Goal: Transaction & Acquisition: Book appointment/travel/reservation

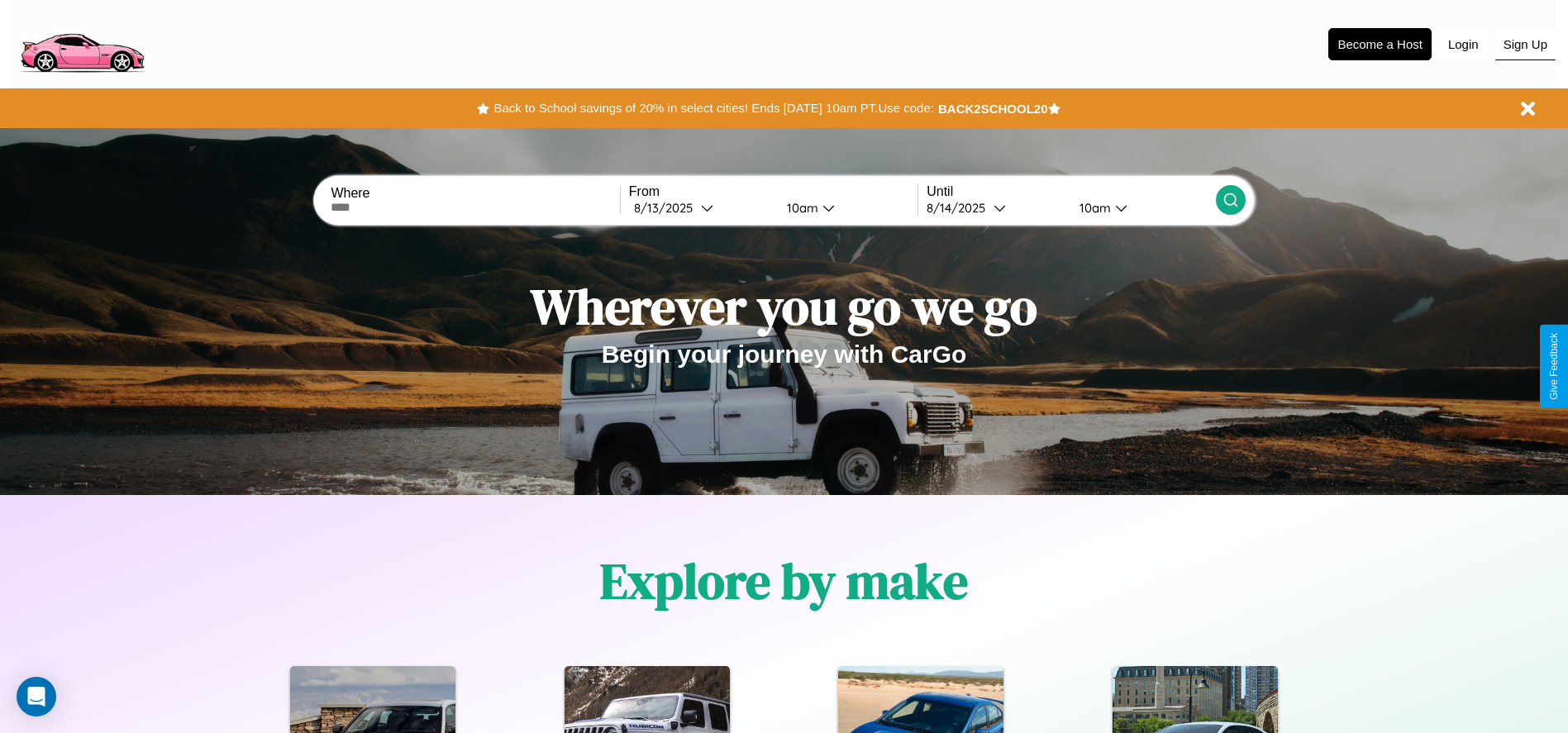
click at [1525, 44] on button "Sign Up" at bounding box center [1526, 44] width 60 height 31
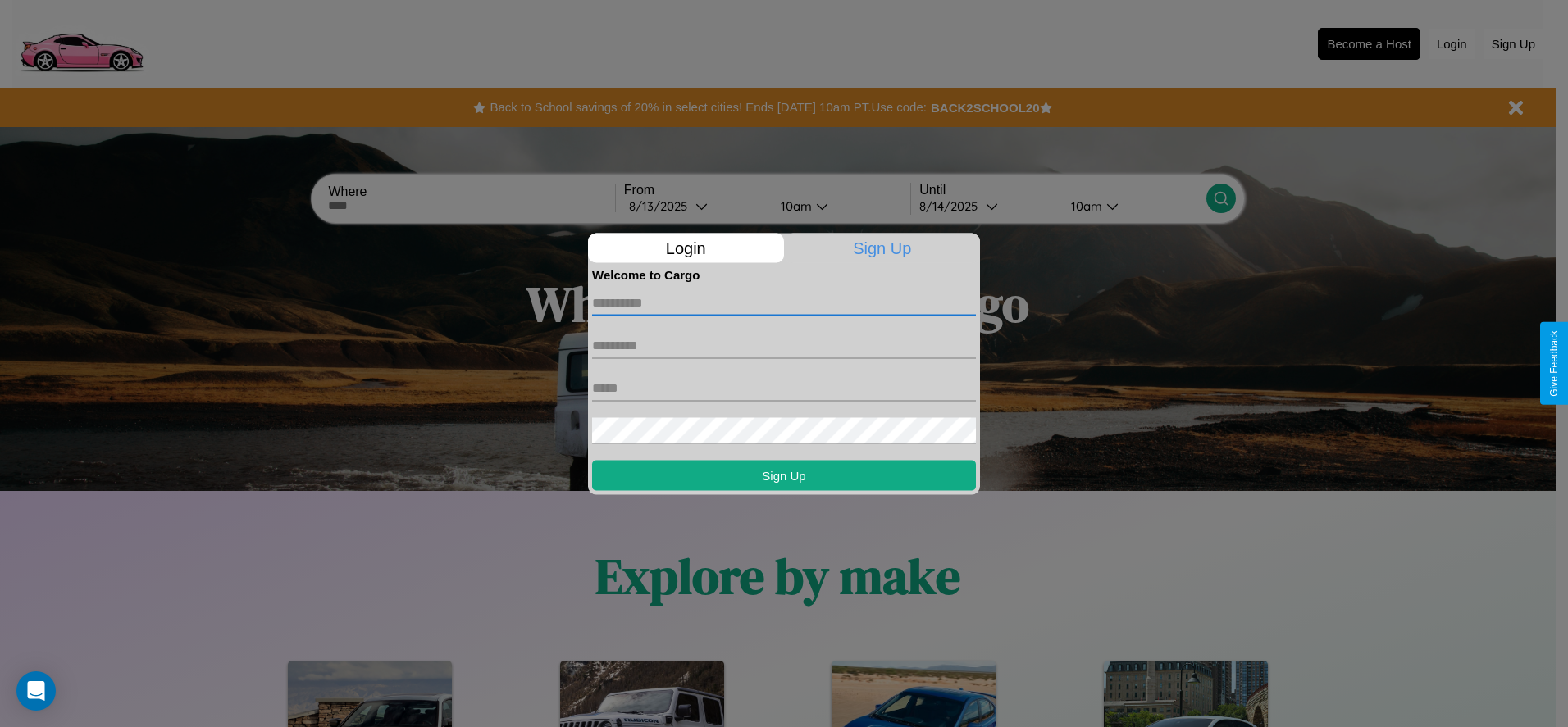
click at [784, 303] on input "text" at bounding box center [784, 303] width 384 height 26
type input "*****"
click at [784, 345] on input "text" at bounding box center [784, 345] width 384 height 26
type input "*****"
click at [784, 388] on input "text" at bounding box center [784, 388] width 384 height 26
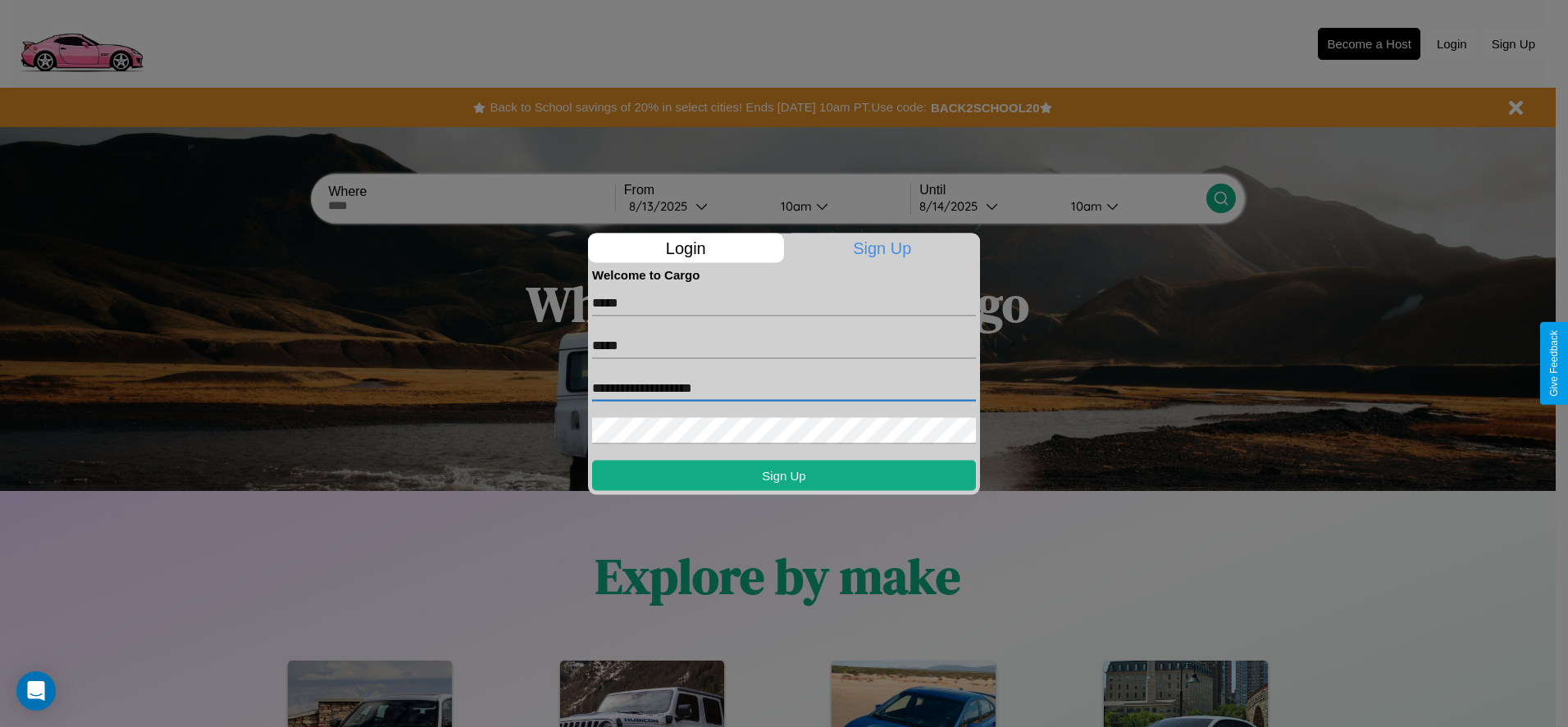
type input "**********"
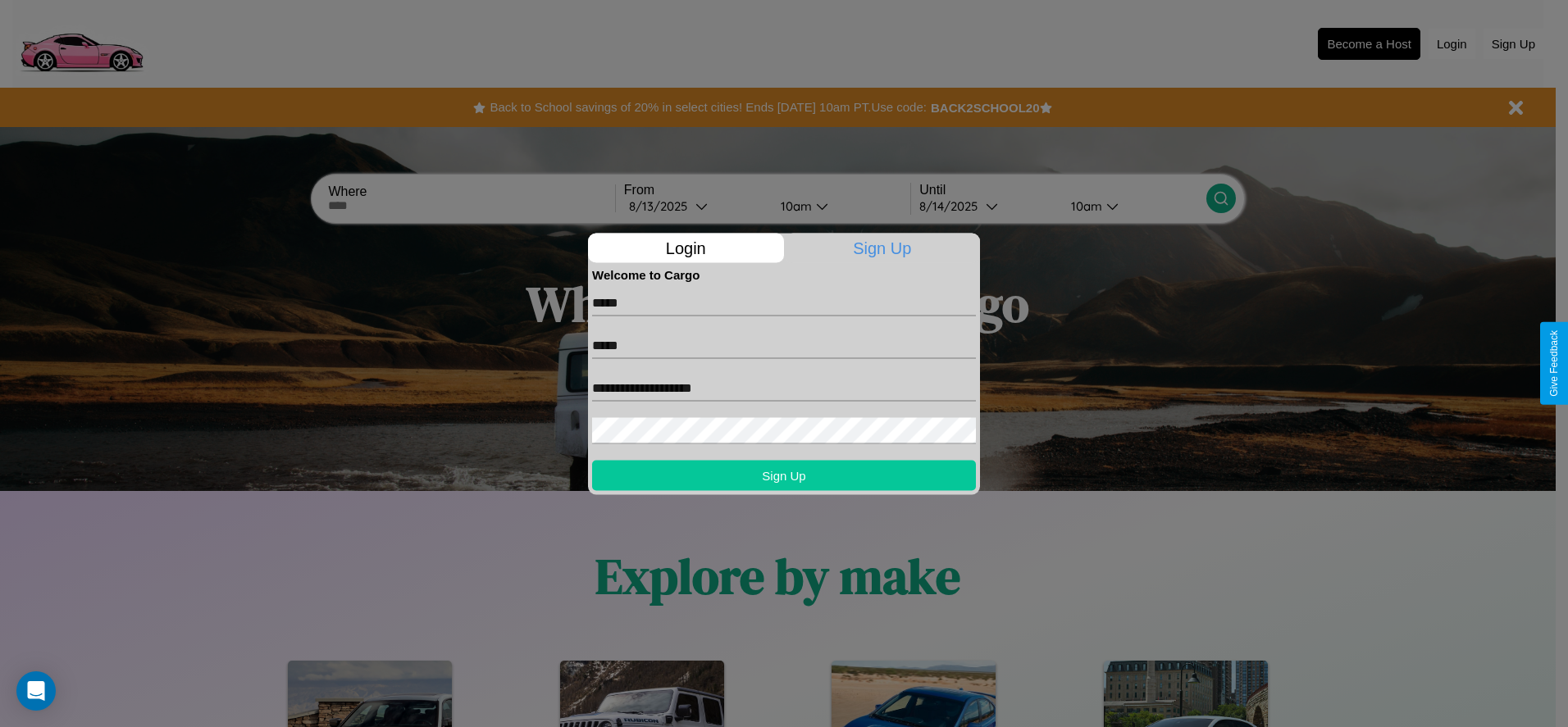
click at [784, 475] on button "Sign Up" at bounding box center [784, 475] width 384 height 30
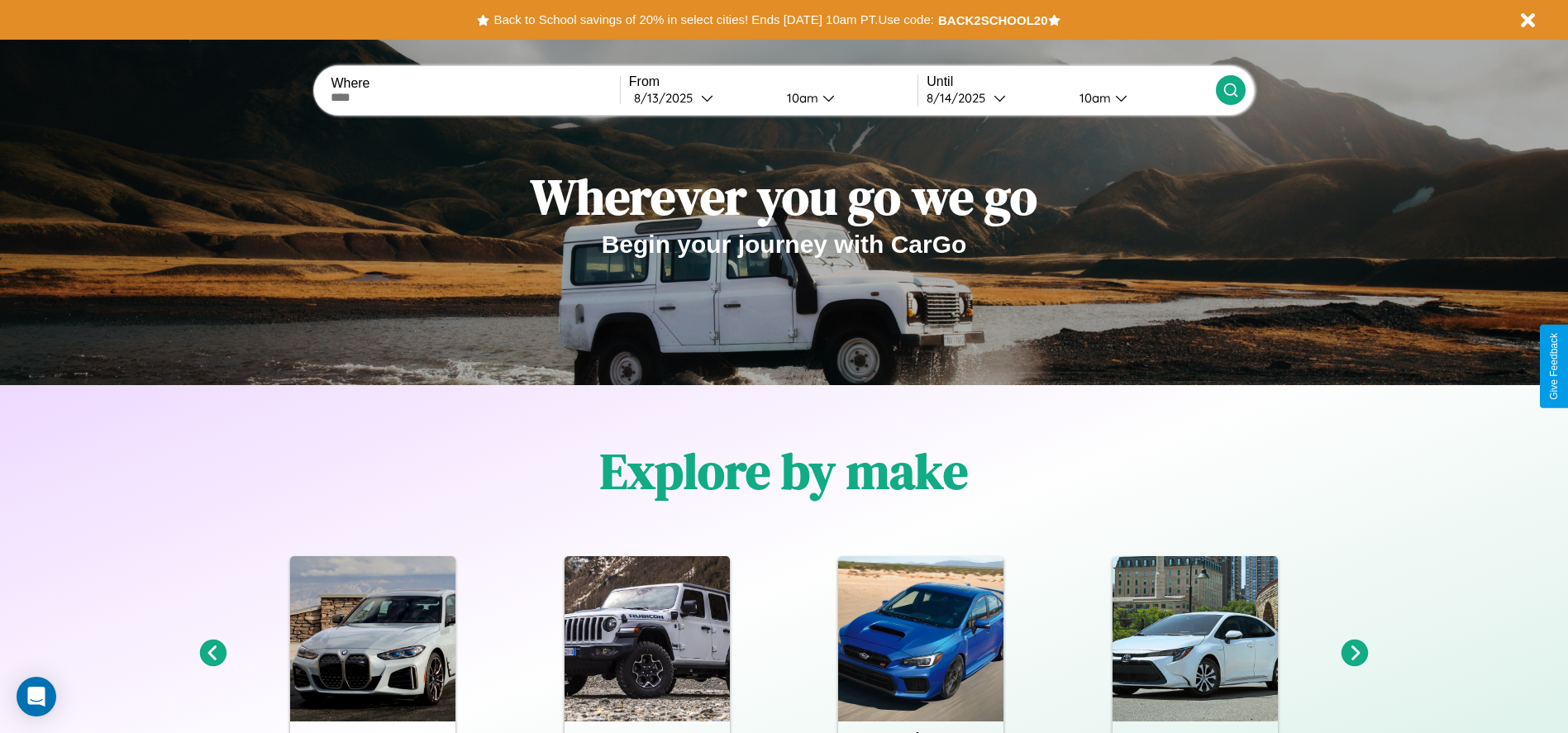
scroll to position [343, 0]
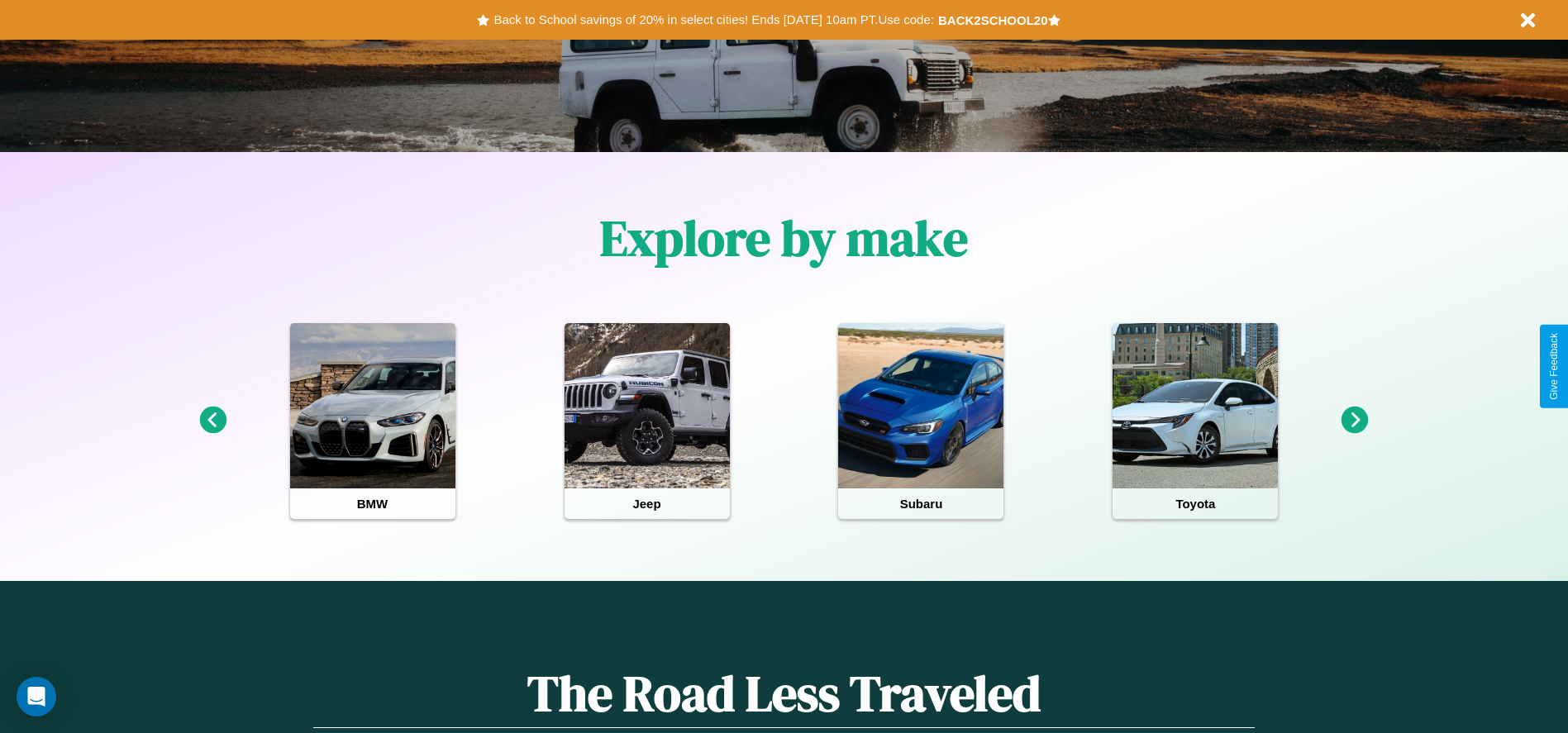
click at [1355, 421] on icon at bounding box center [1355, 420] width 28 height 28
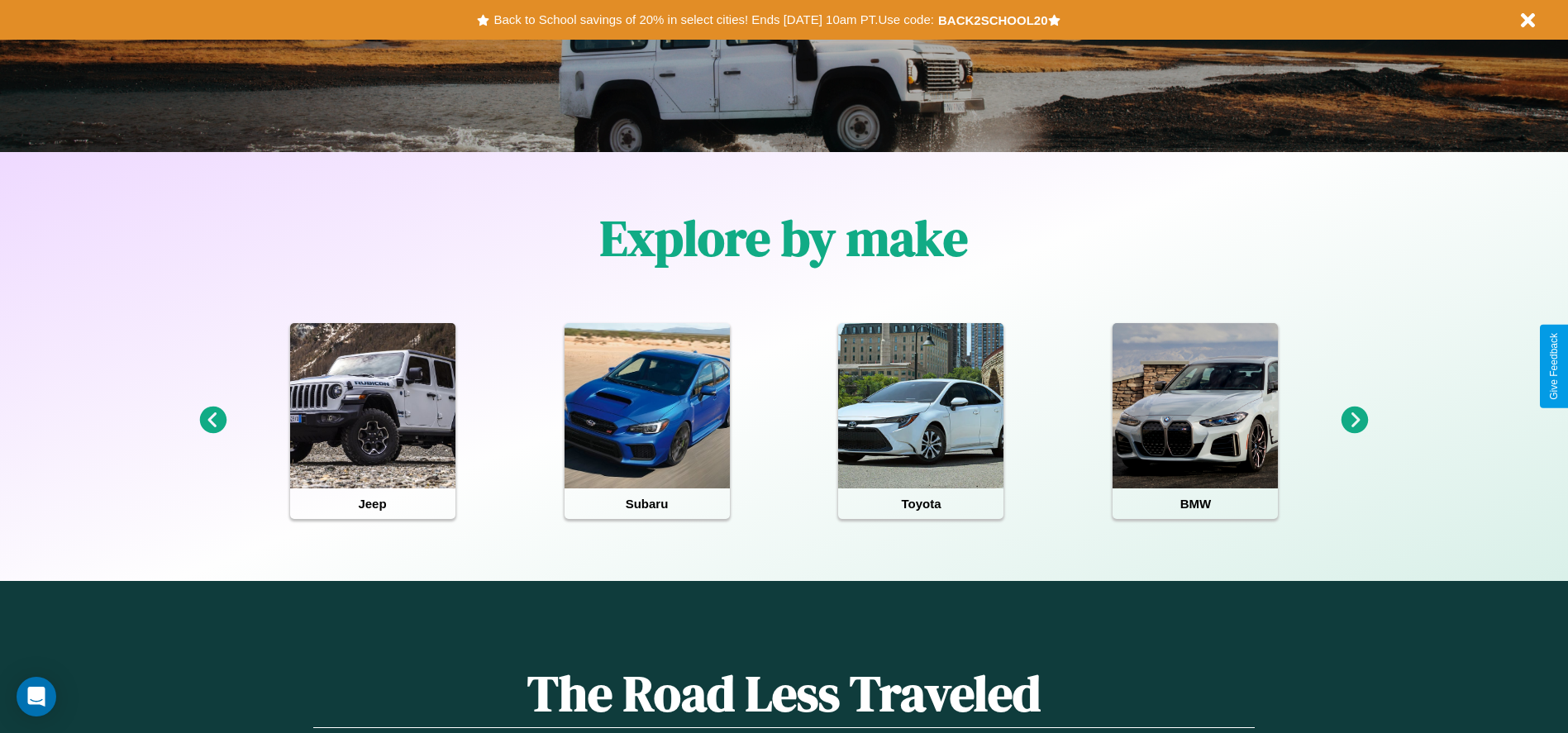
click at [1355, 421] on icon at bounding box center [1355, 420] width 28 height 28
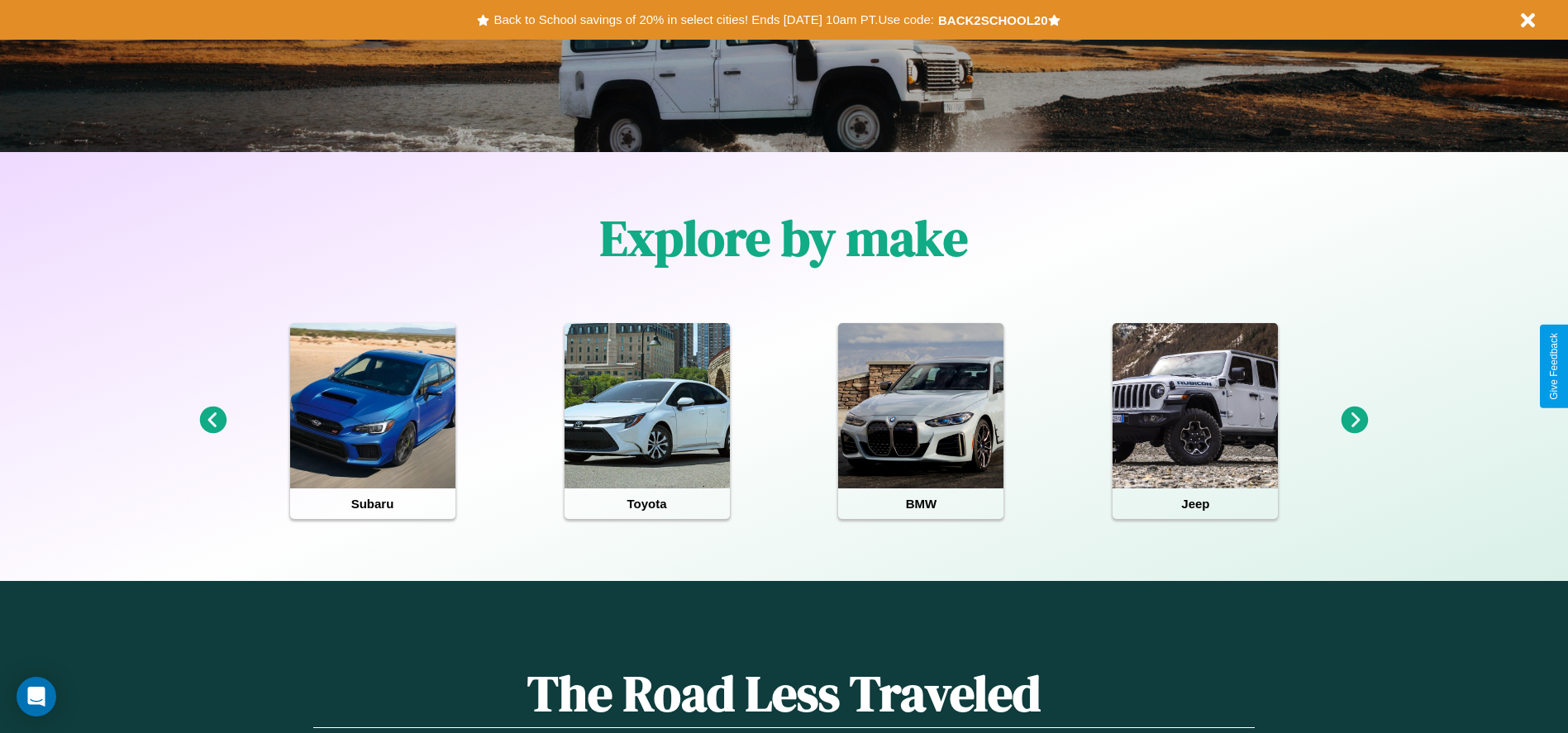
click at [1355, 421] on icon at bounding box center [1355, 420] width 28 height 28
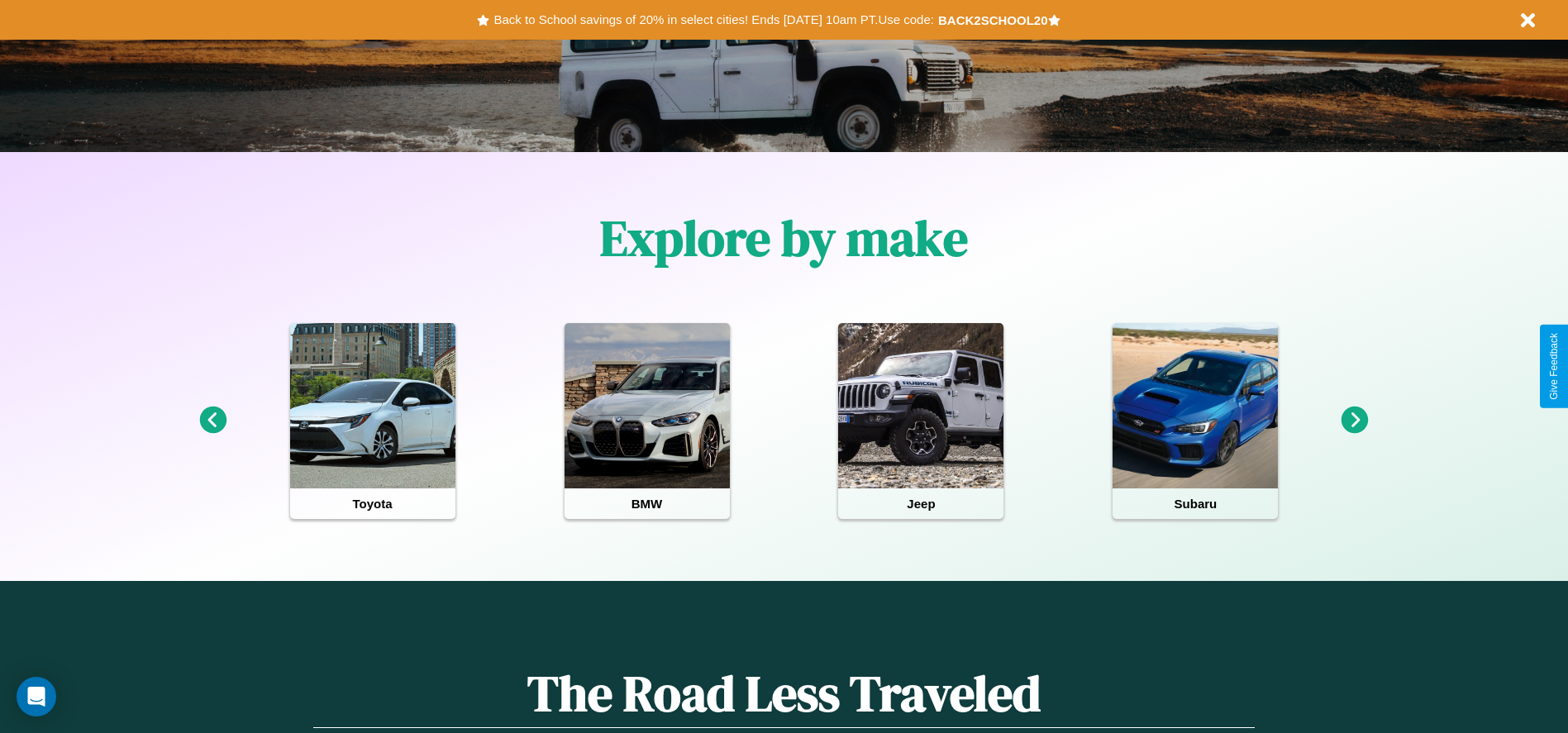
click at [213, 421] on icon at bounding box center [213, 420] width 28 height 28
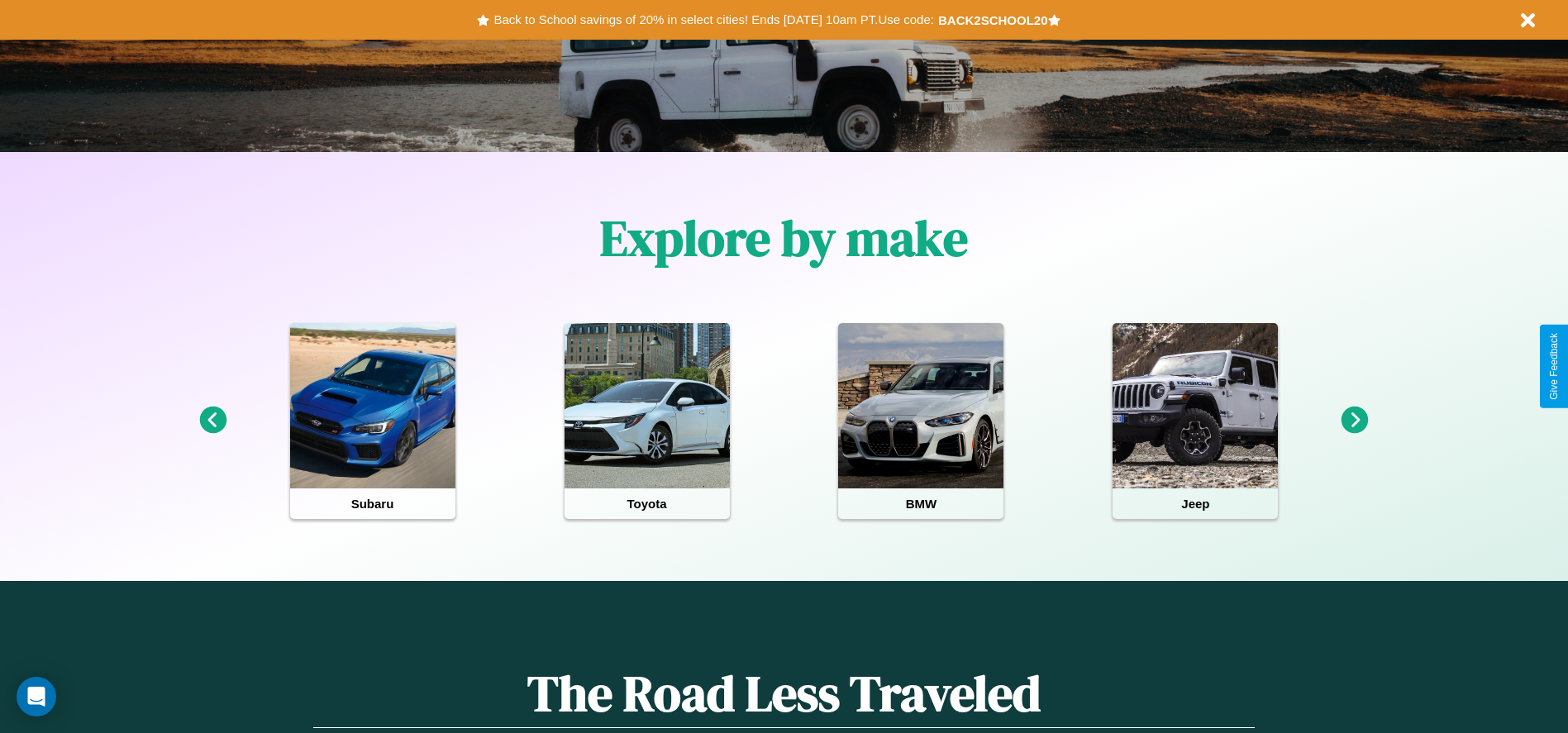
click at [213, 421] on icon at bounding box center [213, 420] width 28 height 28
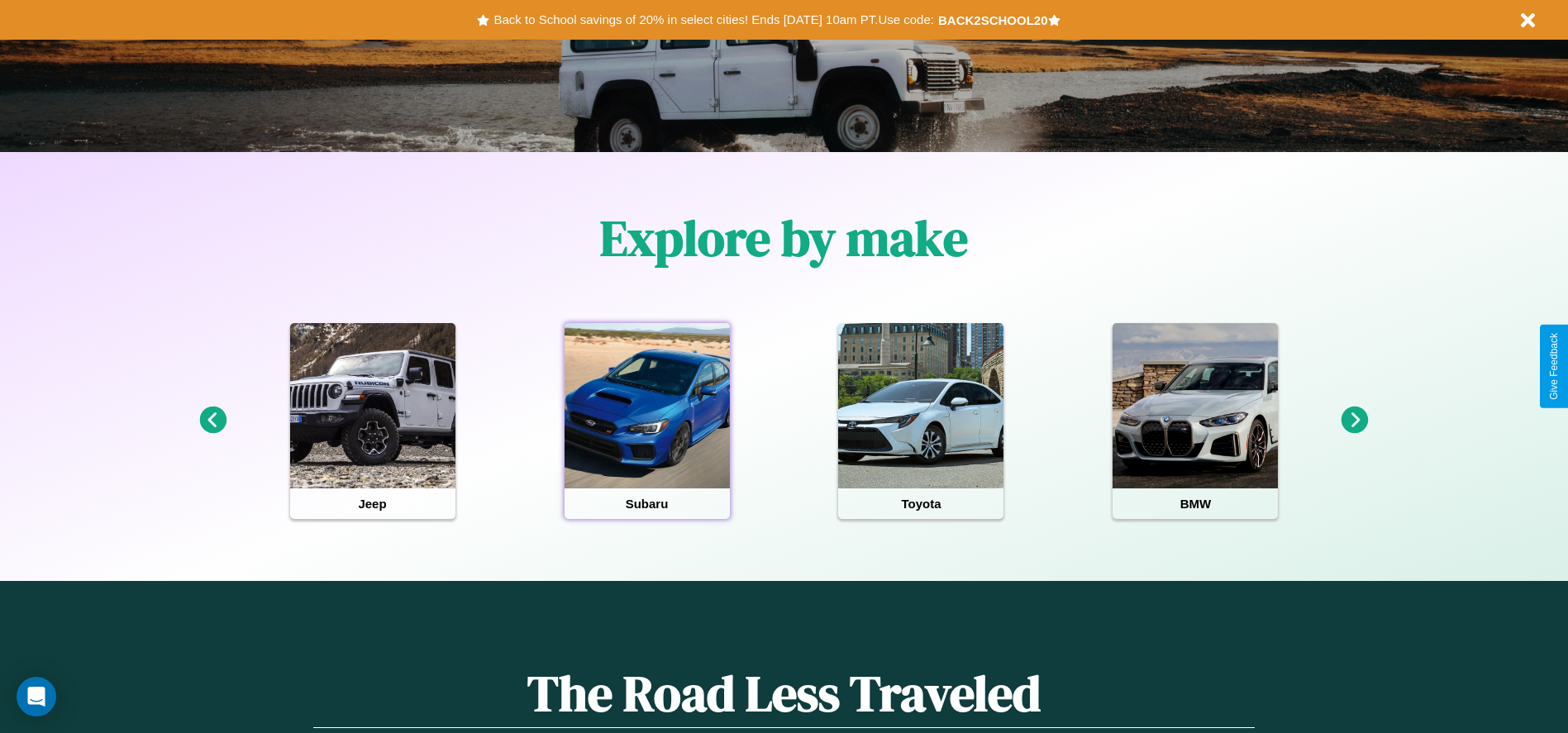
click at [647, 421] on div at bounding box center [647, 406] width 165 height 165
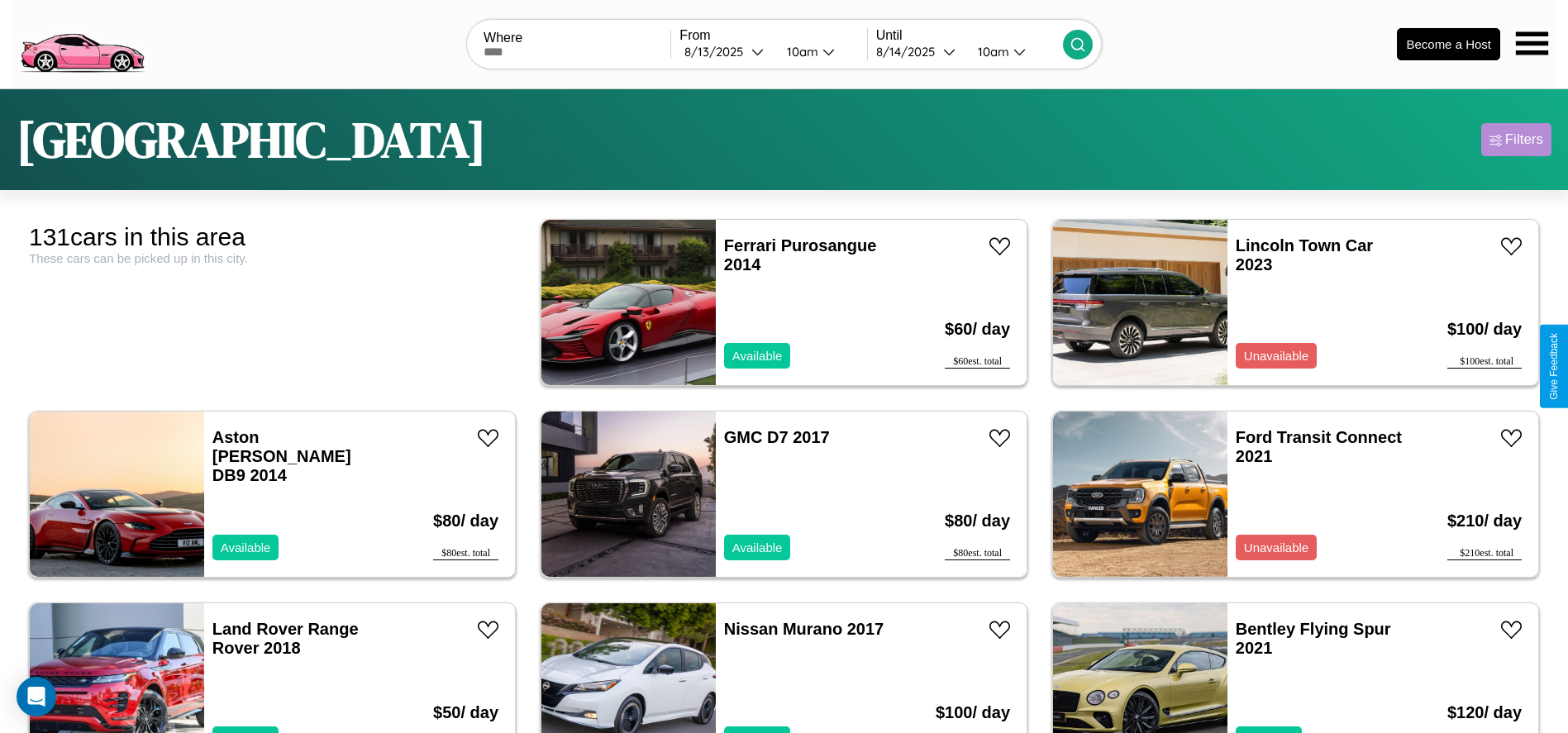
click at [1516, 140] on div "Filters" at bounding box center [1524, 140] width 38 height 17
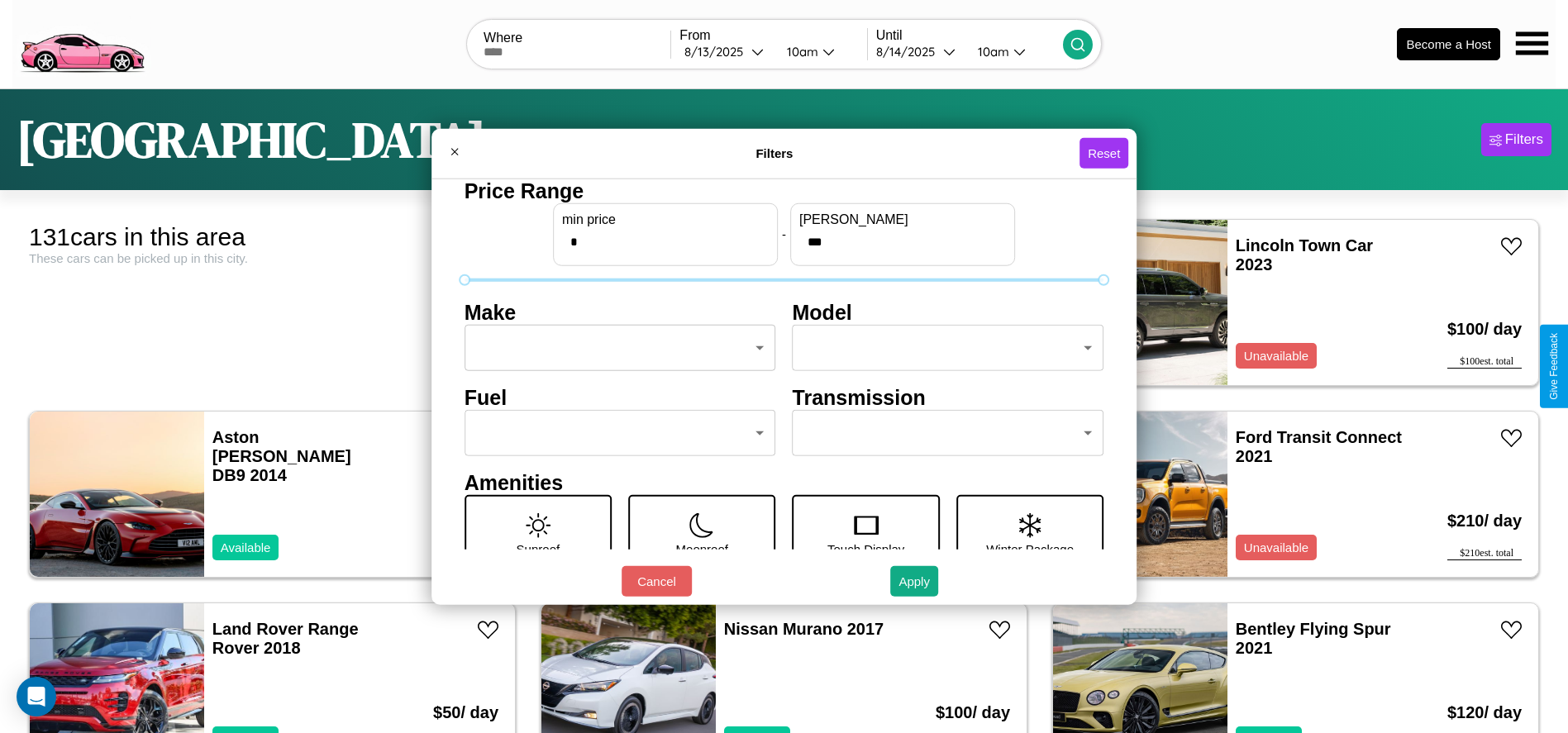
click at [615, 348] on body "CarGo Where From [DATE] 10am Until [DATE] 10am Become a Host [GEOGRAPHIC_DATA] …" at bounding box center [784, 418] width 1568 height 836
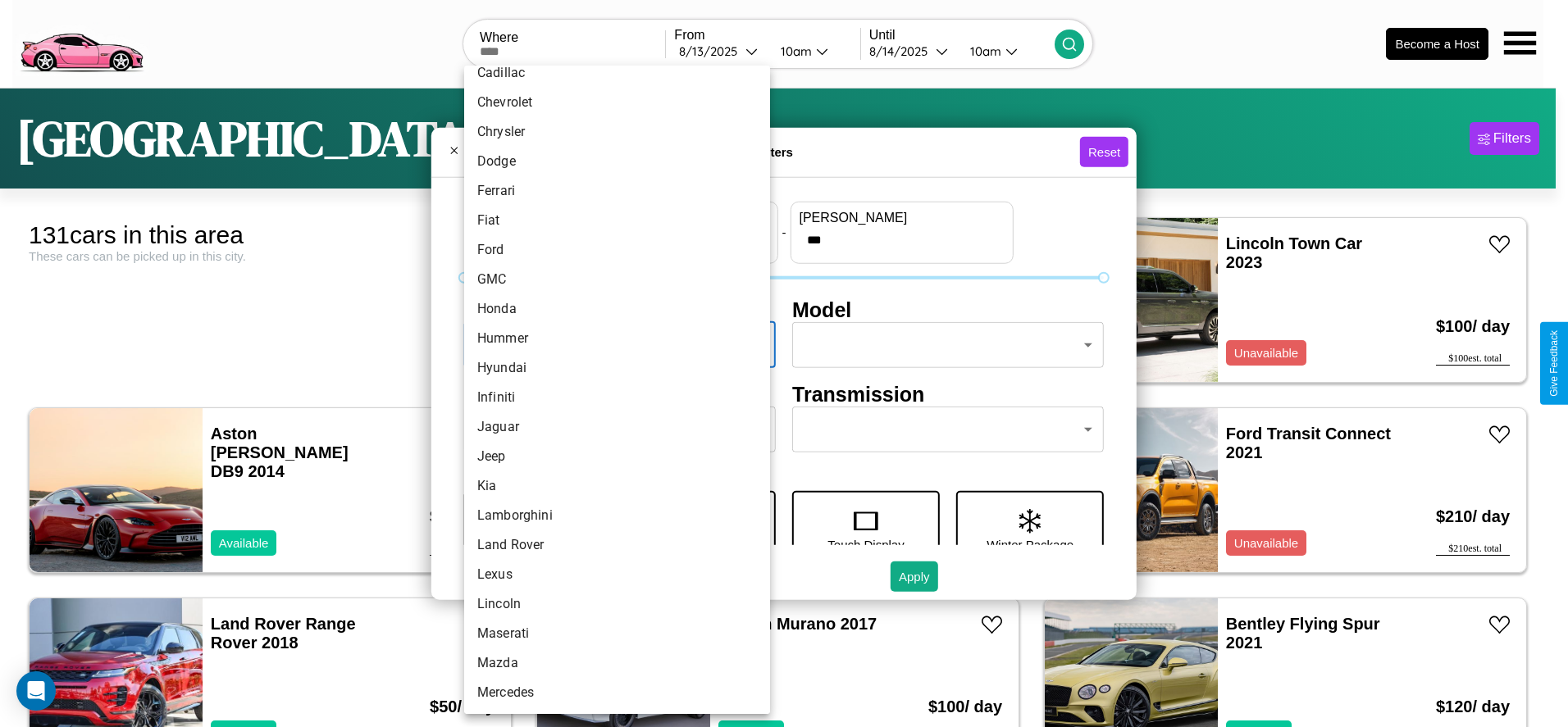
scroll to position [288, 0]
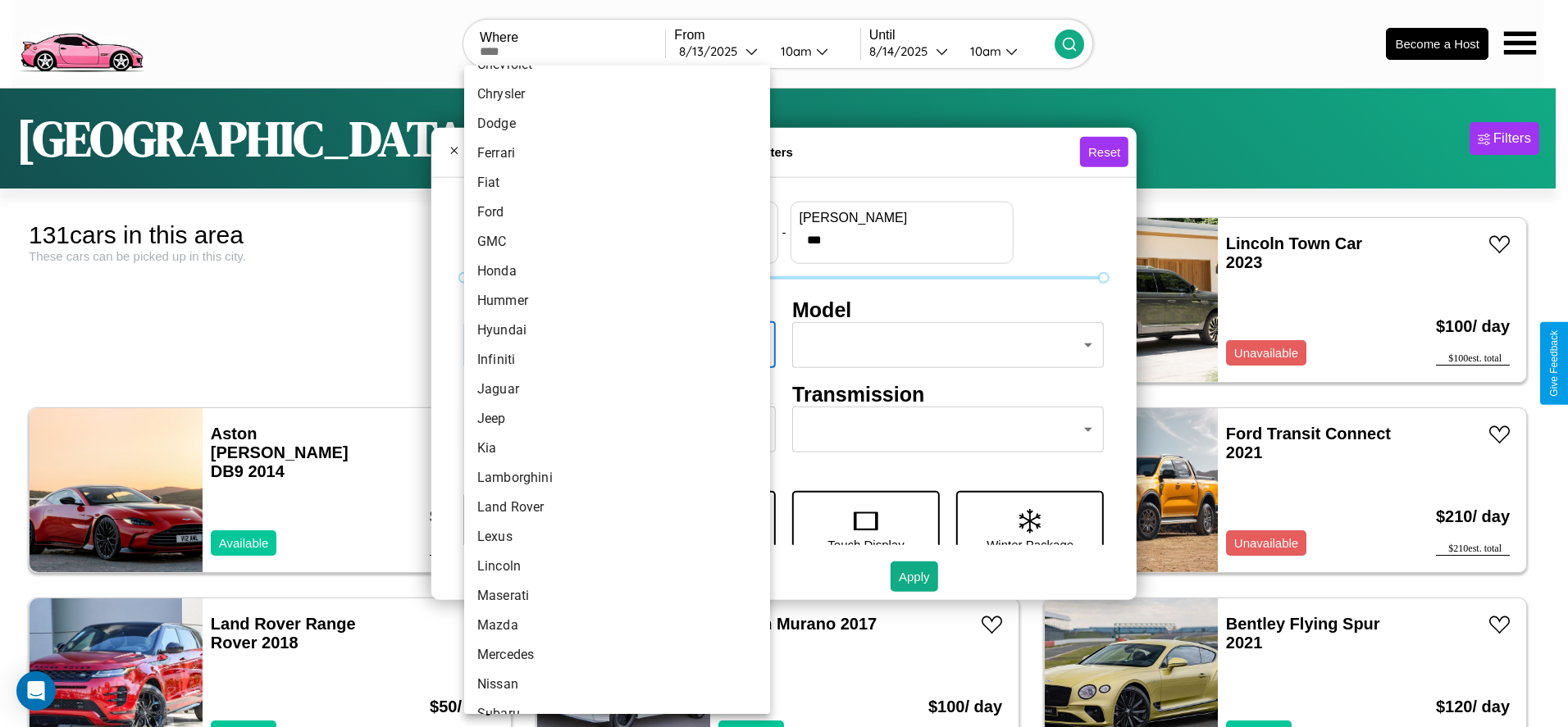
click at [611, 390] on li "Jaguar" at bounding box center [617, 389] width 306 height 29
type input "******"
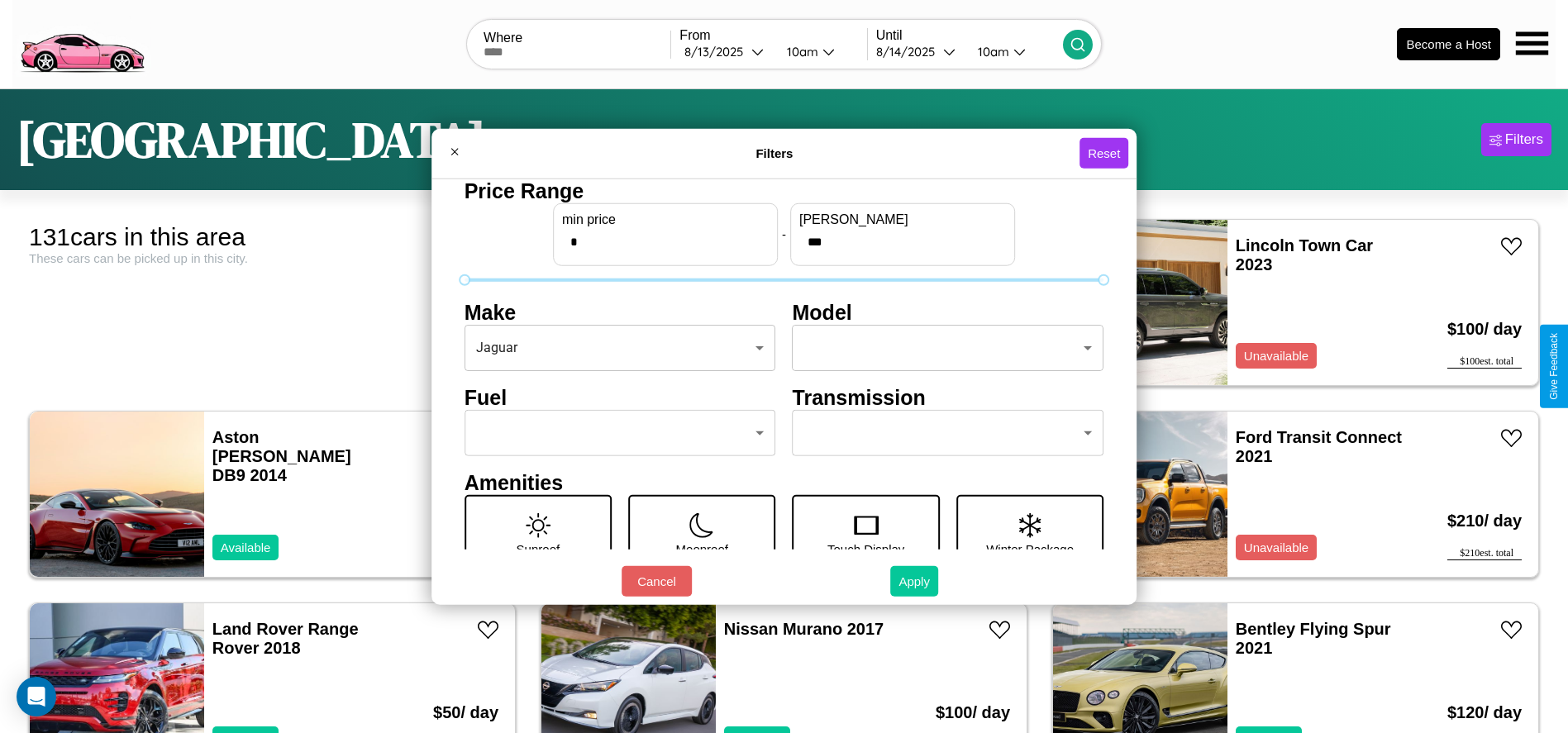
click at [915, 581] on button "Apply" at bounding box center [914, 582] width 48 height 30
